Goal: Task Accomplishment & Management: Manage account settings

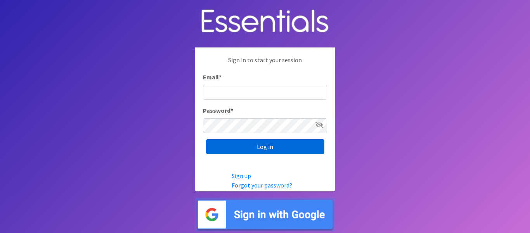
type input "[EMAIL_ADDRESS][DOMAIN_NAME]"
click at [231, 149] on input "Log in" at bounding box center [265, 146] width 118 height 15
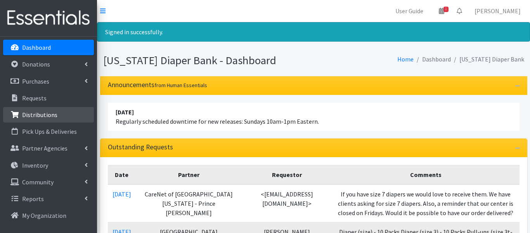
click at [45, 117] on p "Distributions" at bounding box center [39, 115] width 35 height 8
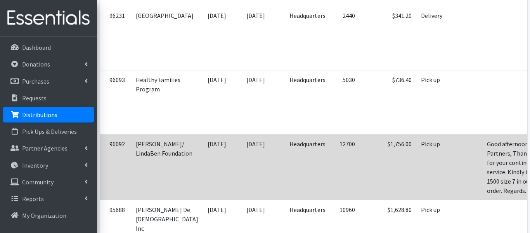
scroll to position [573, 0]
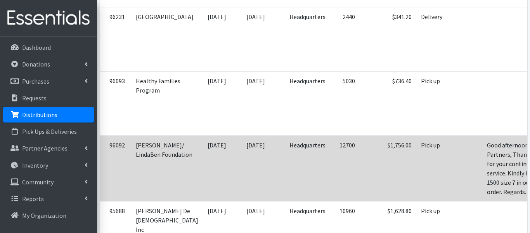
click at [207, 156] on td "09/03/2025" at bounding box center [222, 168] width 39 height 66
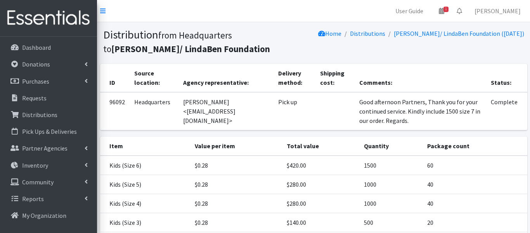
click at [511, 148] on th "Package count" at bounding box center [475, 145] width 104 height 19
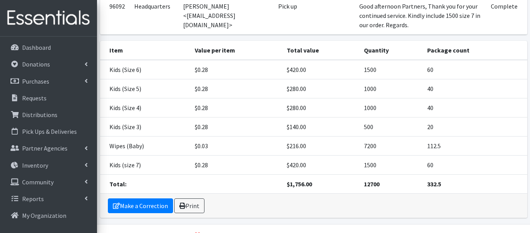
scroll to position [116, 0]
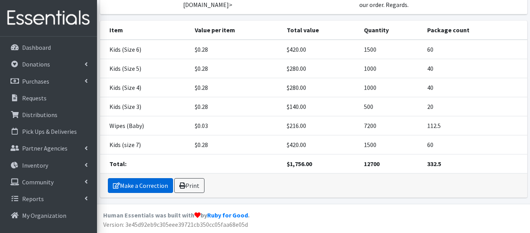
click at [139, 187] on link "Make a Correction" at bounding box center [140, 185] width 65 height 15
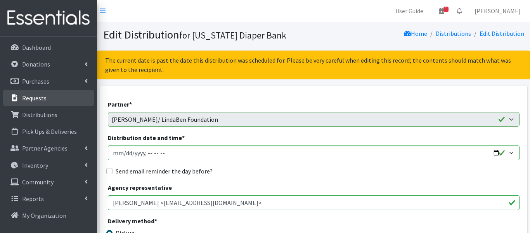
click at [65, 93] on link "Requests" at bounding box center [48, 98] width 91 height 16
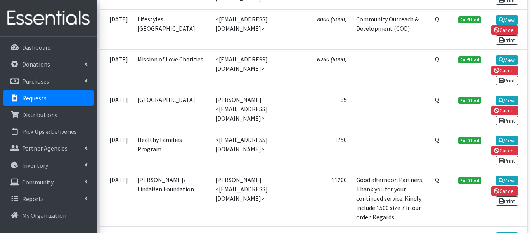
scroll to position [327, 0]
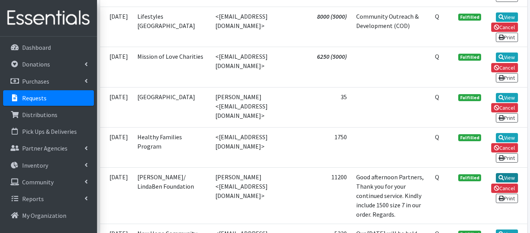
click at [516, 173] on link "View" at bounding box center [507, 177] width 22 height 9
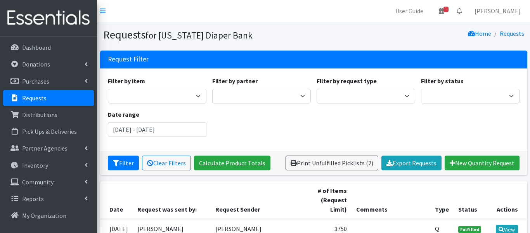
scroll to position [321, 0]
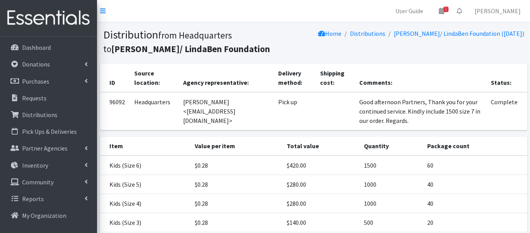
scroll to position [116, 0]
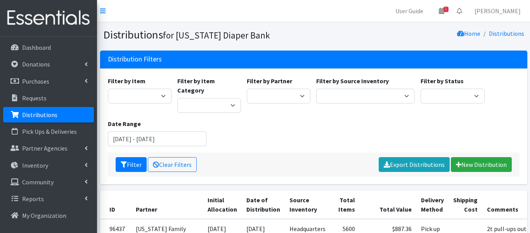
scroll to position [573, 0]
